Goal: Task Accomplishment & Management: Manage account settings

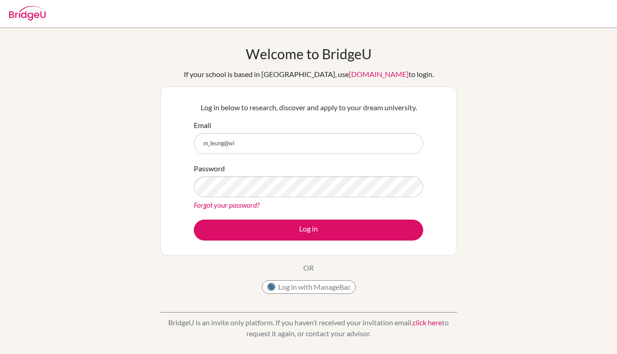
type input "[EMAIL_ADDRESS][DOMAIN_NAME]"
click at [233, 206] on link "Forgot your password?" at bounding box center [227, 205] width 66 height 9
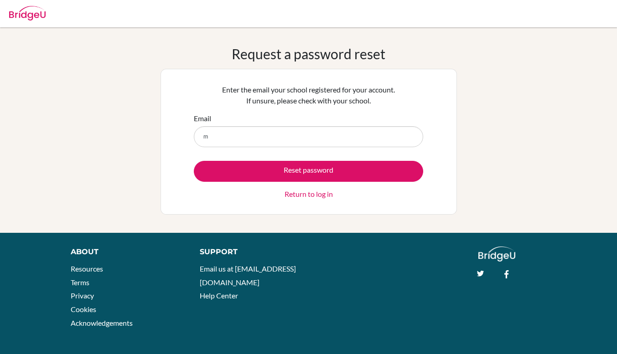
type input "[EMAIL_ADDRESS][DOMAIN_NAME]"
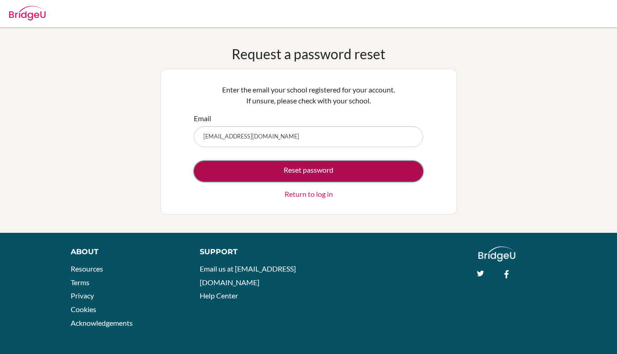
click at [271, 172] on button "Reset password" at bounding box center [308, 171] width 229 height 21
